Goal: Transaction & Acquisition: Purchase product/service

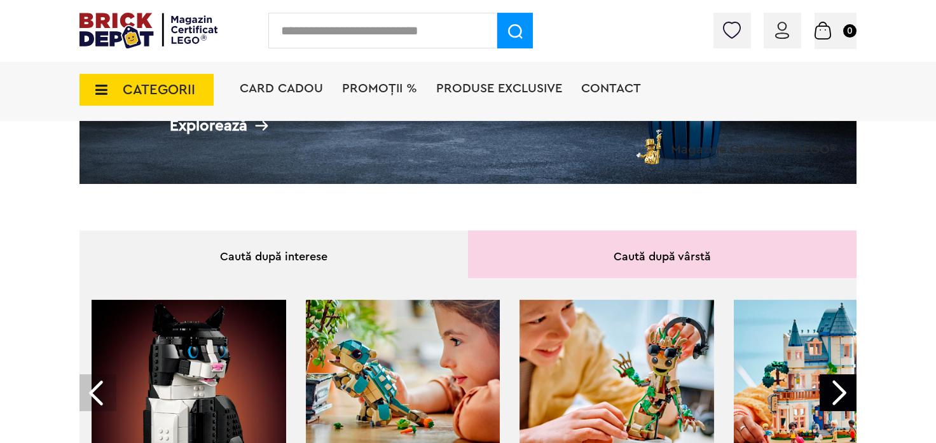
scroll to position [56, 0]
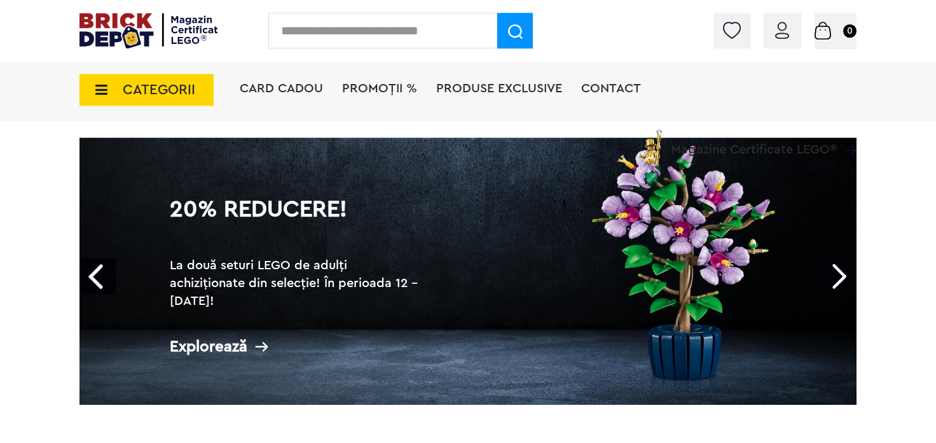
click at [593, 244] on link "20% Reducere! La două seturi LEGO de adulți achiziționate din selecție! În peri…" at bounding box center [468, 270] width 777 height 267
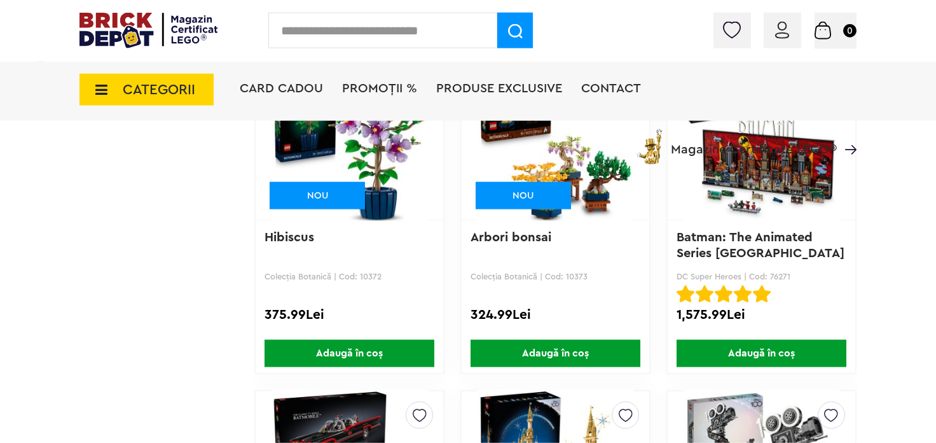
scroll to position [4042, 0]
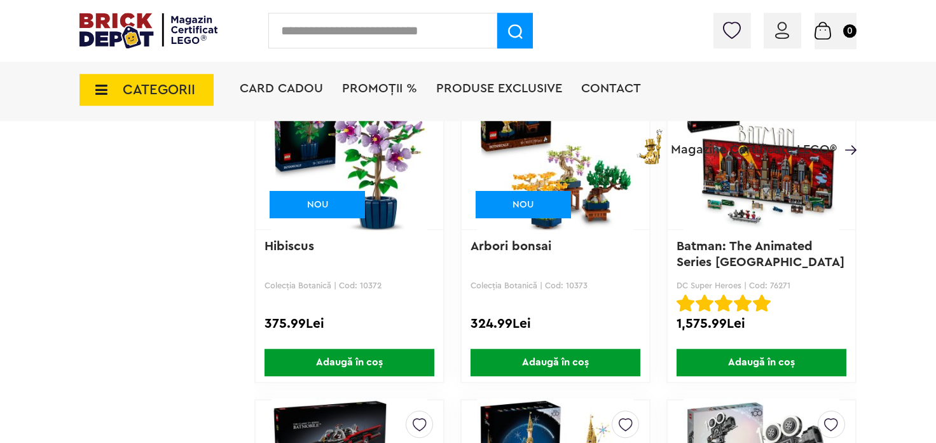
click at [364, 354] on span "Adaugă în coș" at bounding box center [350, 362] width 170 height 27
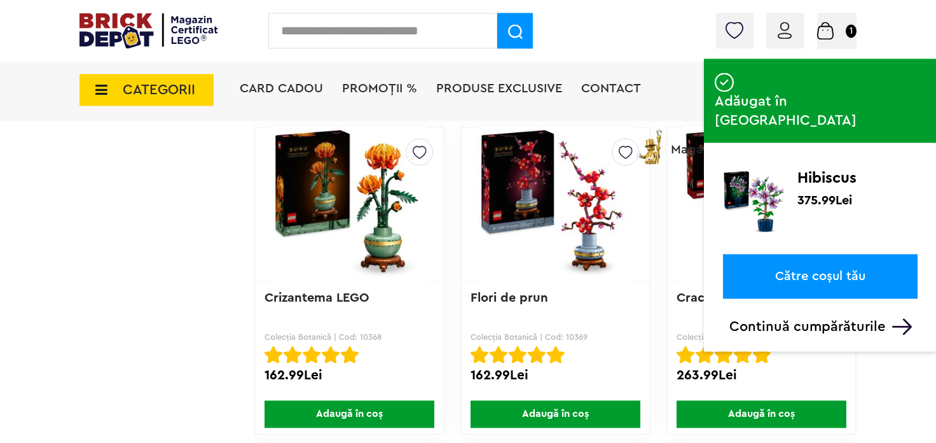
scroll to position [3668, 0]
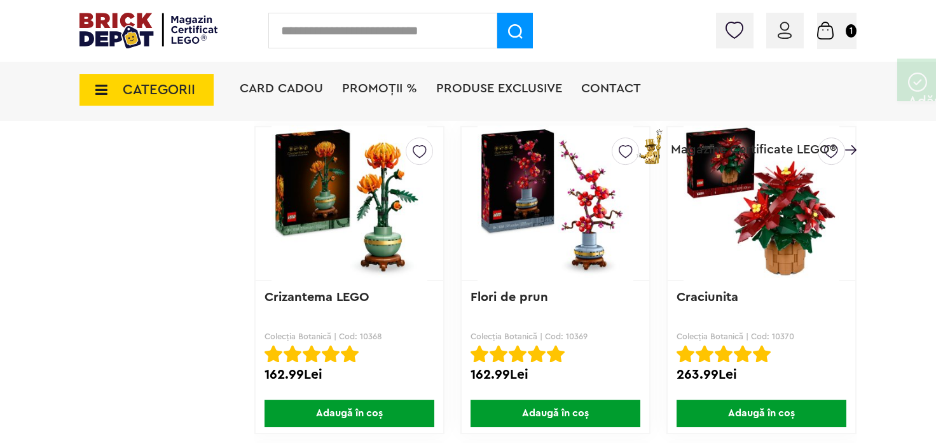
click at [737, 408] on span "Adaugă în coș" at bounding box center [762, 412] width 170 height 27
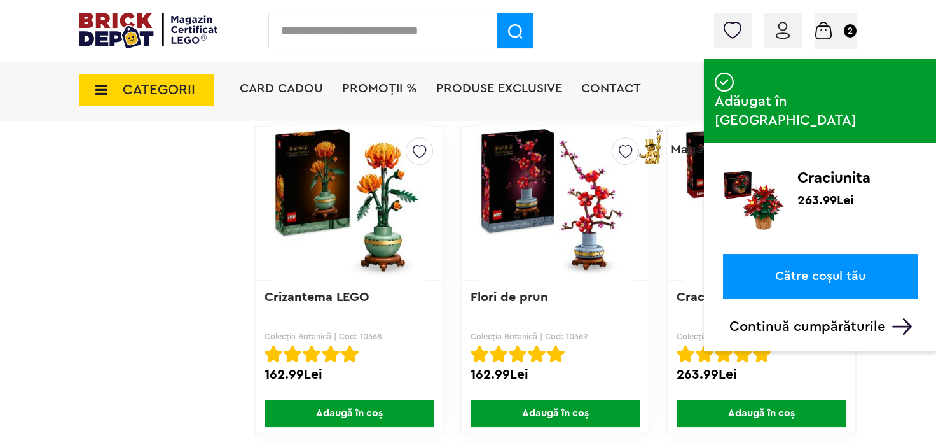
click at [768, 254] on link "Către coșul tău" at bounding box center [820, 276] width 195 height 45
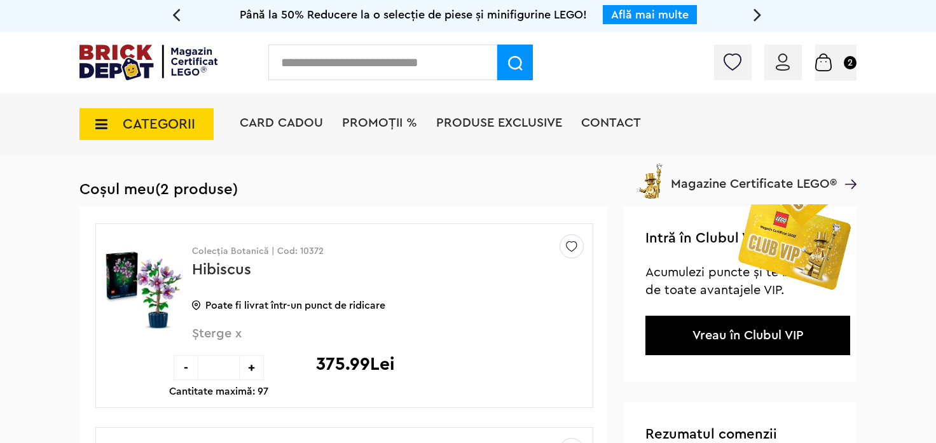
click at [801, 247] on img at bounding box center [793, 283] width 127 height 159
click at [745, 332] on img at bounding box center [793, 283] width 127 height 159
click at [773, 58] on div "Conectare" at bounding box center [784, 63] width 38 height 36
click at [296, 118] on span "Card Cadou" at bounding box center [281, 122] width 83 height 13
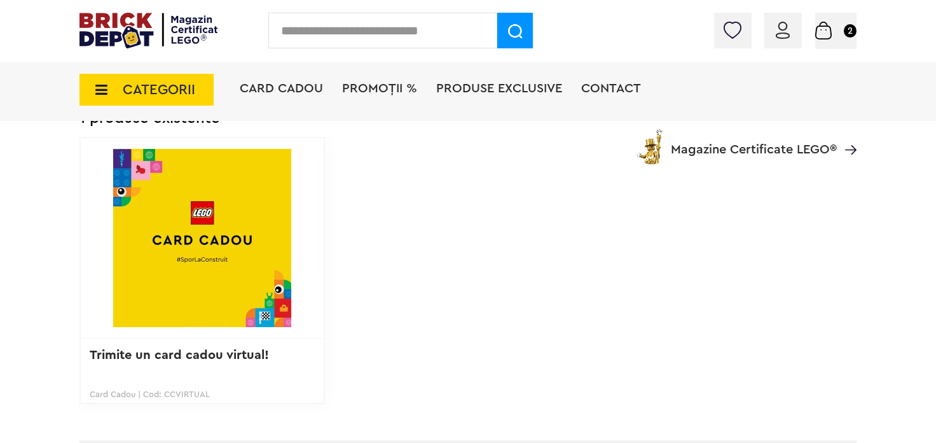
scroll to position [169, 0]
